Goal: Task Accomplishment & Management: Manage account settings

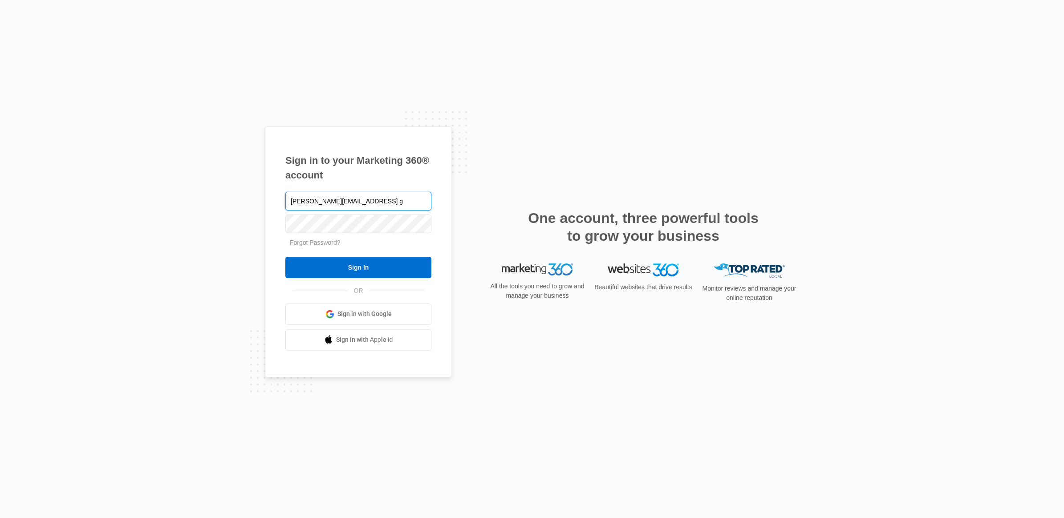
type input "[PERSON_NAME][EMAIL_ADDRESS] g ..."
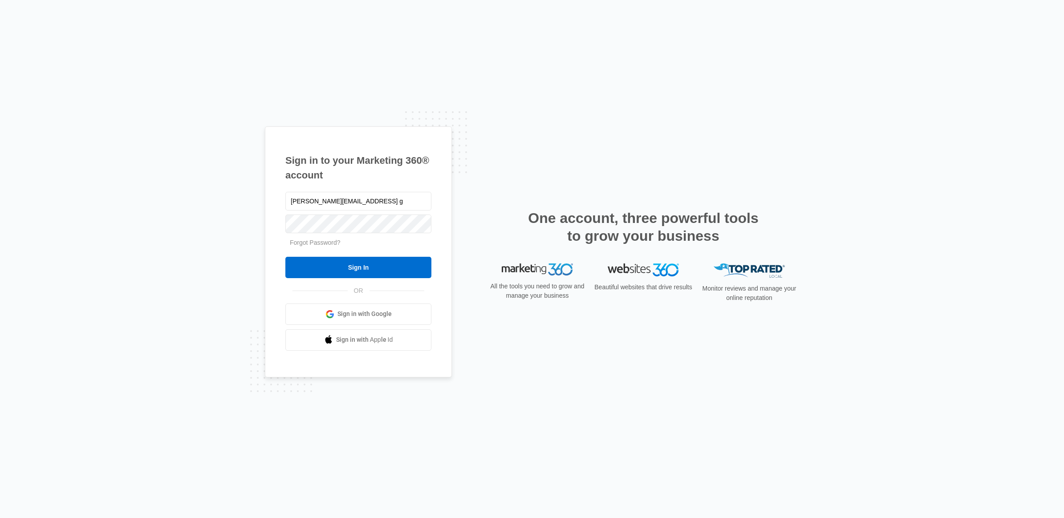
type input "[PERSON_NAME][EMAIL_ADDRESS] g ..."
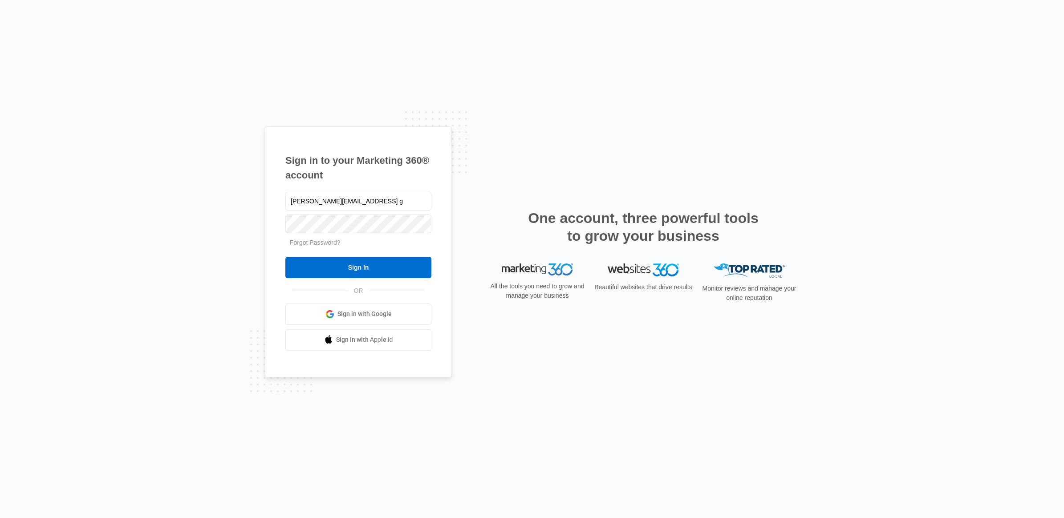
scroll to position [0, 0]
